Goal: Task Accomplishment & Management: Manage account settings

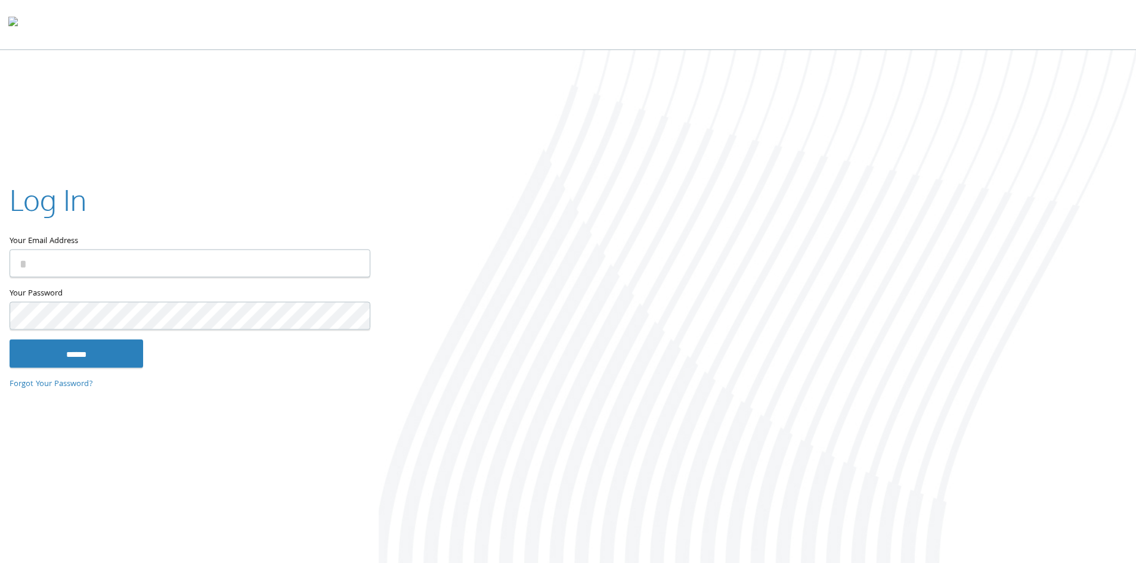
click at [172, 268] on input "Your Email Address" at bounding box center [190, 263] width 361 height 28
type input "**********"
click at [10, 339] on input "******" at bounding box center [77, 353] width 134 height 29
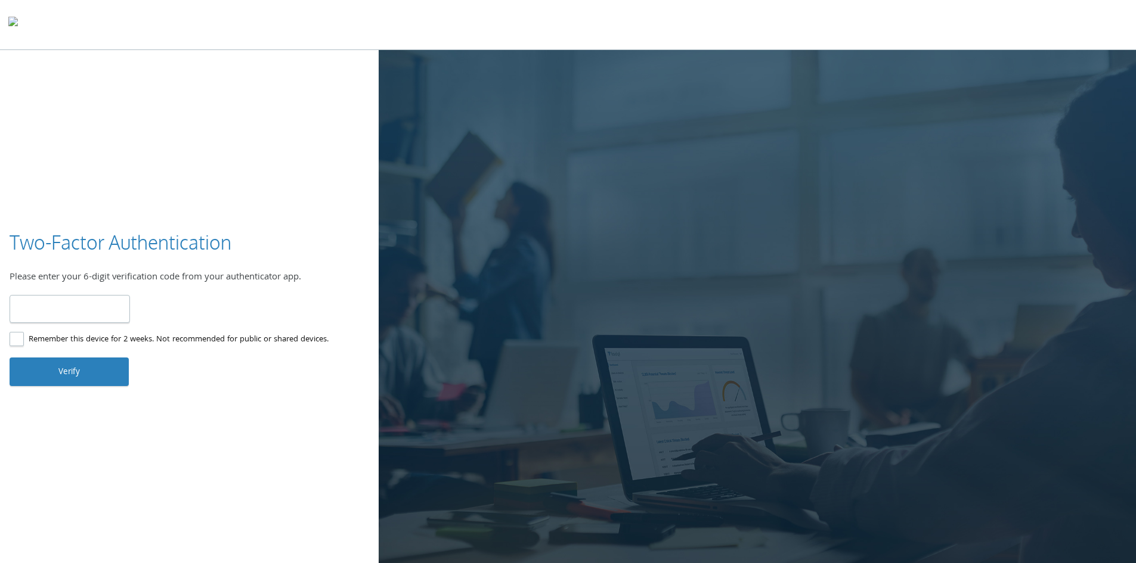
type input "******"
